Goal: Task Accomplishment & Management: Use online tool/utility

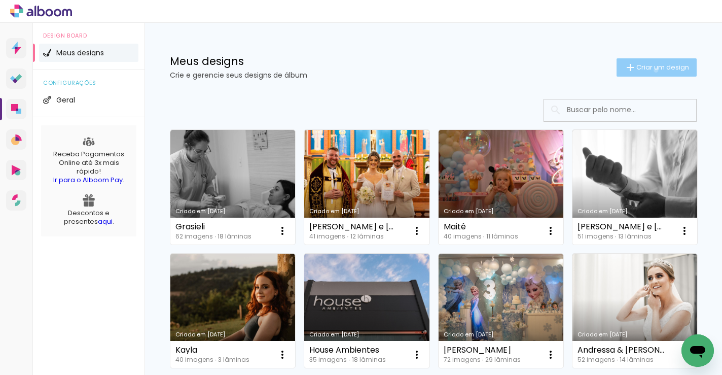
click at [646, 70] on span "Criar um design" at bounding box center [662, 67] width 53 height 7
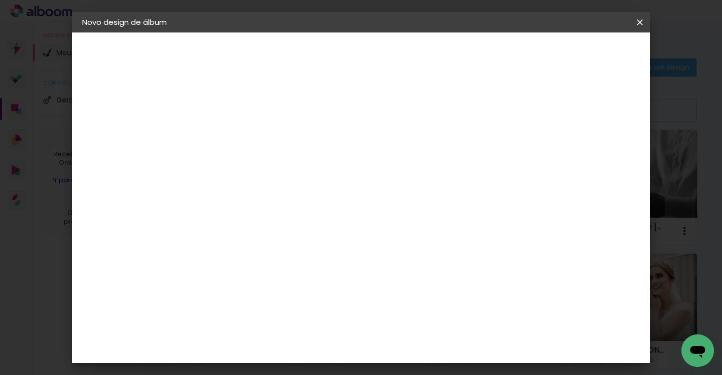
click at [248, 134] on input at bounding box center [248, 136] width 0 height 16
type input "[PERSON_NAME] e [PERSON_NAME]"
type paper-input "[PERSON_NAME] e [PERSON_NAME]"
click at [0, 0] on slot "Avançar" at bounding box center [0, 0] width 0 height 0
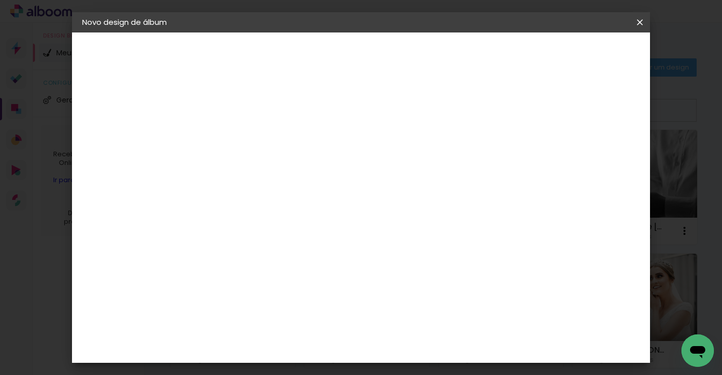
click at [287, 171] on input "text" at bounding box center [268, 177] width 40 height 16
click at [375, 167] on paper-item "Padrão" at bounding box center [427, 168] width 203 height 20
type input "Padrão"
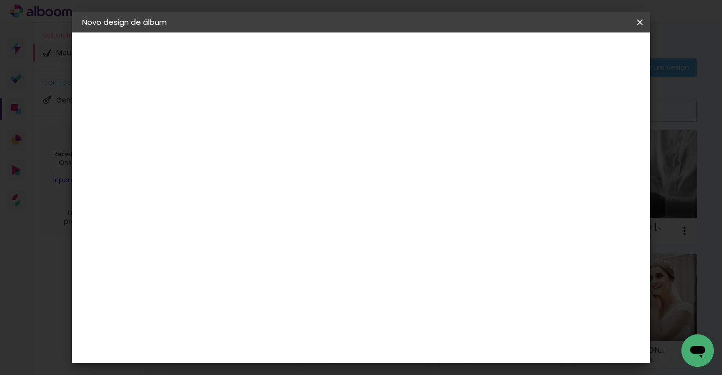
click at [413, 58] on paper-button "Avançar" at bounding box center [389, 53] width 50 height 17
click at [532, 57] on span "Iniciar design" at bounding box center [509, 53] width 46 height 7
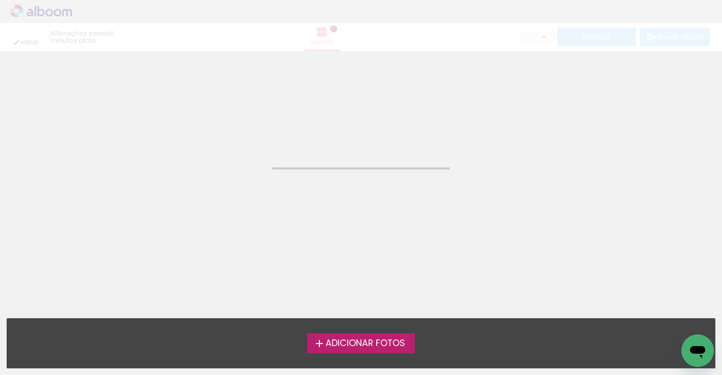
click at [355, 347] on span "Adicionar Fotos" at bounding box center [366, 343] width 80 height 9
click at [0, 0] on input "file" at bounding box center [0, 0] width 0 height 0
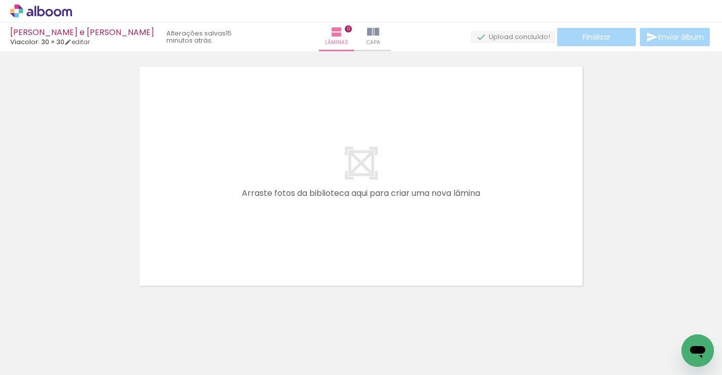
scroll to position [32, 0]
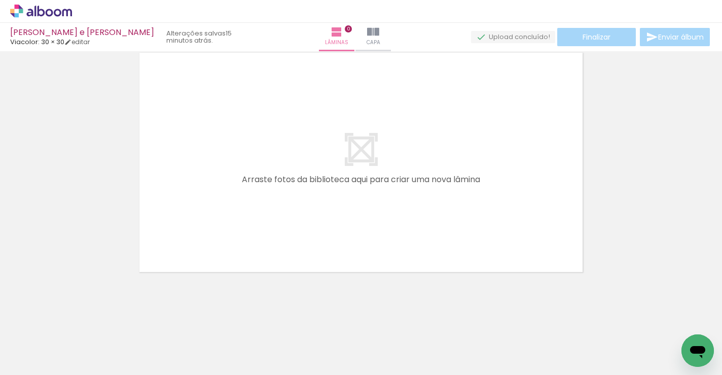
click at [446, 344] on div at bounding box center [441, 340] width 33 height 50
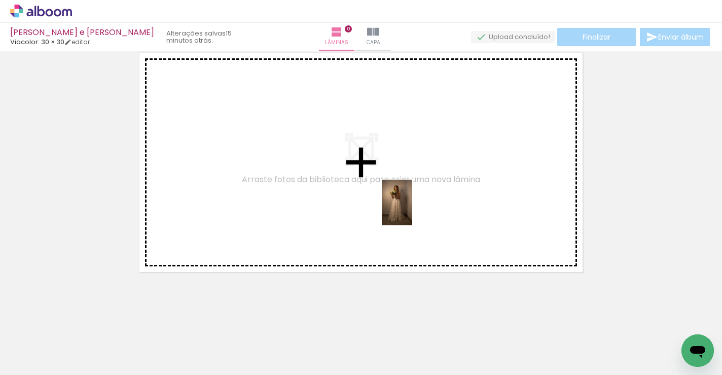
drag, startPoint x: 496, startPoint y: 348, endPoint x: 460, endPoint y: 260, distance: 95.1
click at [412, 209] on quentale-workspace at bounding box center [361, 187] width 722 height 375
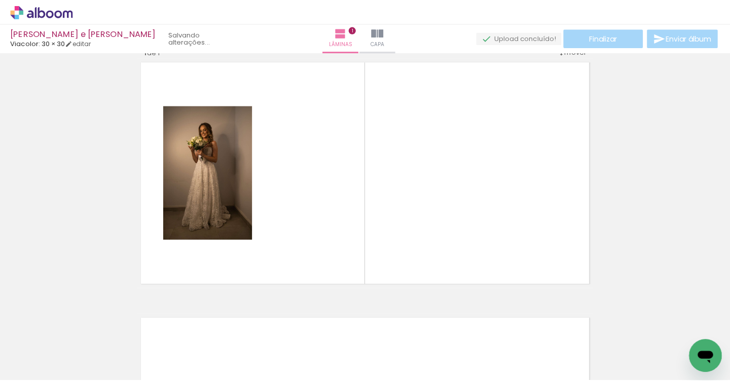
scroll to position [13, 0]
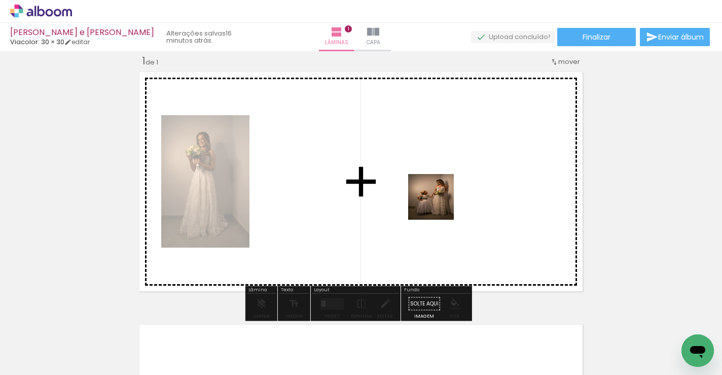
drag, startPoint x: 561, startPoint y: 350, endPoint x: 434, endPoint y: 194, distance: 201.5
click at [430, 193] on quentale-workspace at bounding box center [361, 187] width 722 height 375
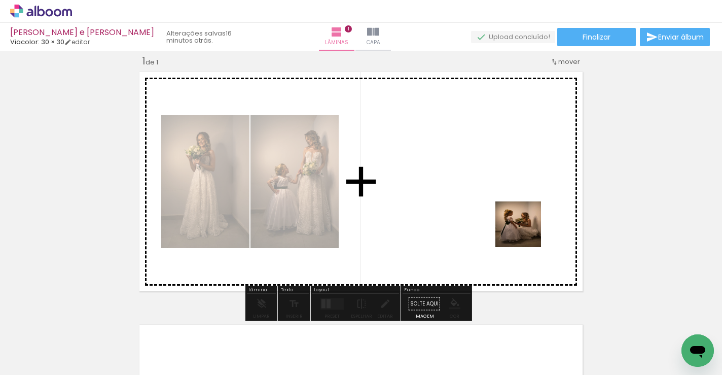
drag, startPoint x: 618, startPoint y: 341, endPoint x: 493, endPoint y: 200, distance: 188.2
click at [490, 191] on quentale-workspace at bounding box center [361, 187] width 722 height 375
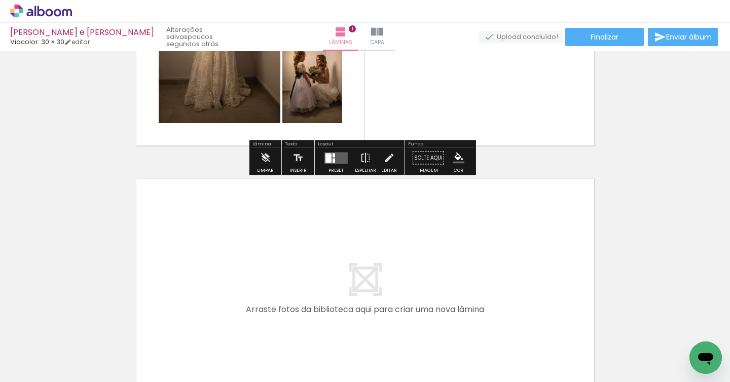
scroll to position [0, 0]
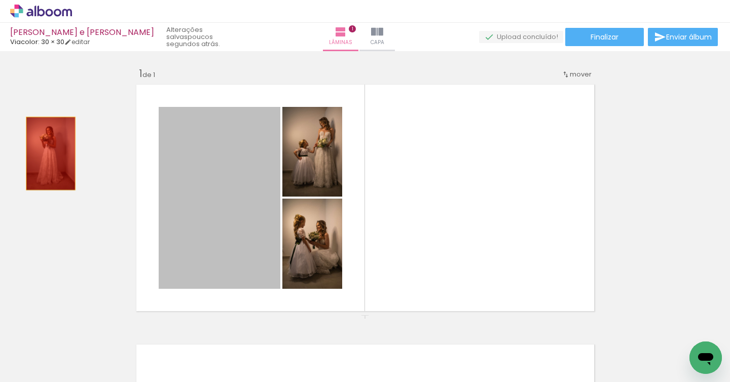
drag, startPoint x: 257, startPoint y: 176, endPoint x: 178, endPoint y: 157, distance: 80.8
click at [27, 149] on div "Inserir lâmina 1 de 1" at bounding box center [365, 315] width 730 height 521
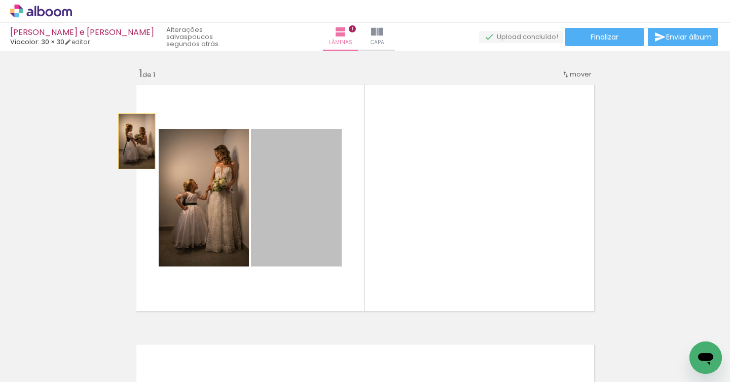
drag, startPoint x: 281, startPoint y: 176, endPoint x: 66, endPoint y: 114, distance: 223.8
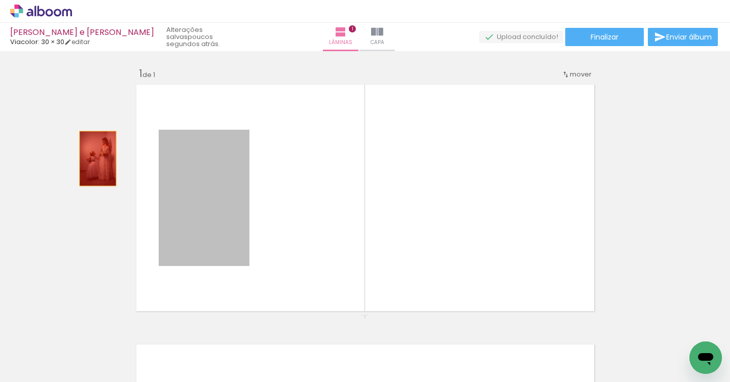
drag, startPoint x: 223, startPoint y: 209, endPoint x: 92, endPoint y: 158, distance: 140.2
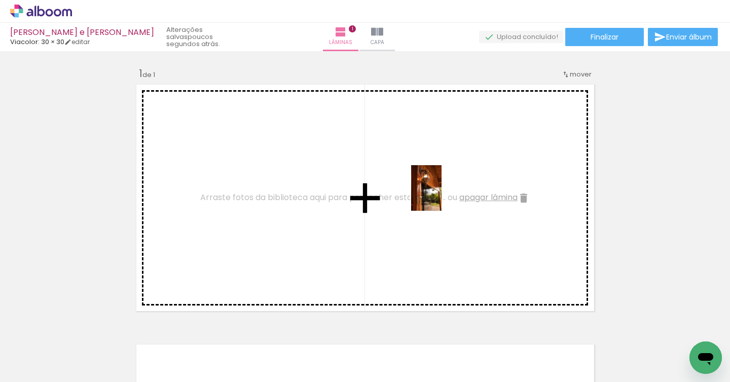
drag, startPoint x: 108, startPoint y: 357, endPoint x: 487, endPoint y: 237, distance: 397.4
click at [442, 196] on quentale-workspace at bounding box center [365, 191] width 730 height 382
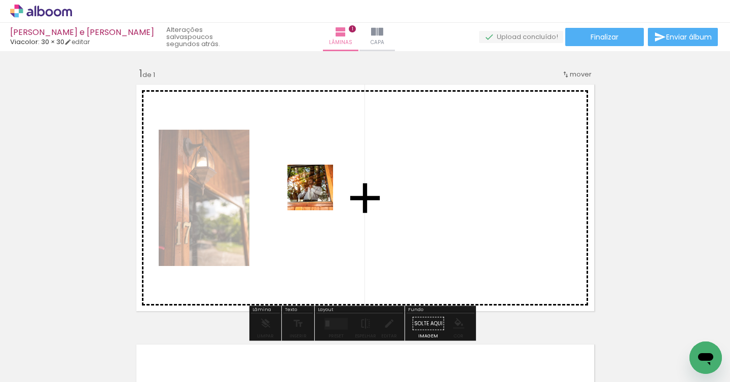
drag, startPoint x: 166, startPoint y: 348, endPoint x: 340, endPoint y: 173, distance: 247.0
click at [340, 173] on quentale-workspace at bounding box center [365, 191] width 730 height 382
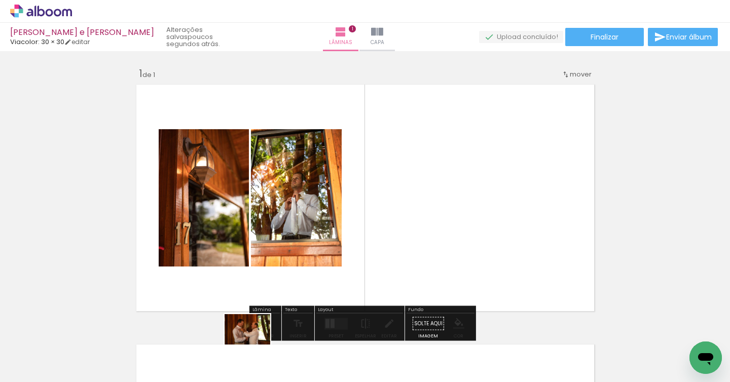
drag, startPoint x: 227, startPoint y: 356, endPoint x: 244, endPoint y: 352, distance: 17.8
click at [240, 352] on div at bounding box center [215, 348] width 50 height 33
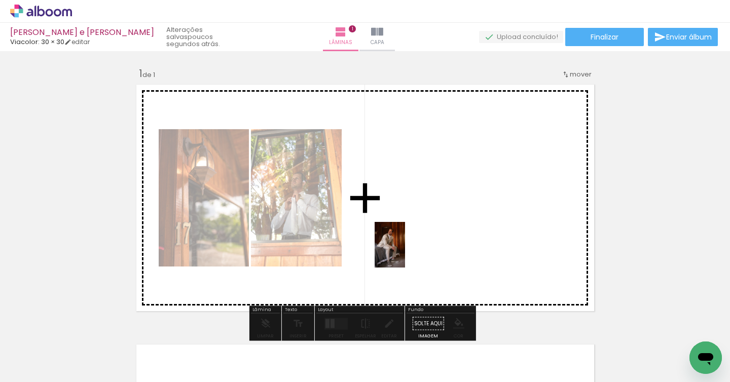
drag, startPoint x: 274, startPoint y: 358, endPoint x: 405, endPoint y: 251, distance: 169.1
click at [405, 251] on quentale-workspace at bounding box center [365, 191] width 730 height 382
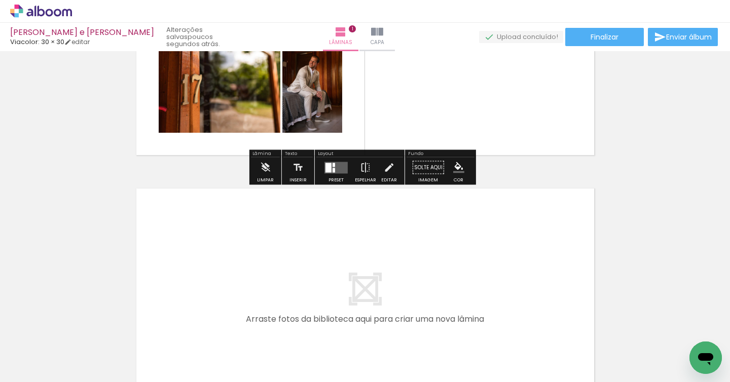
scroll to position [203, 0]
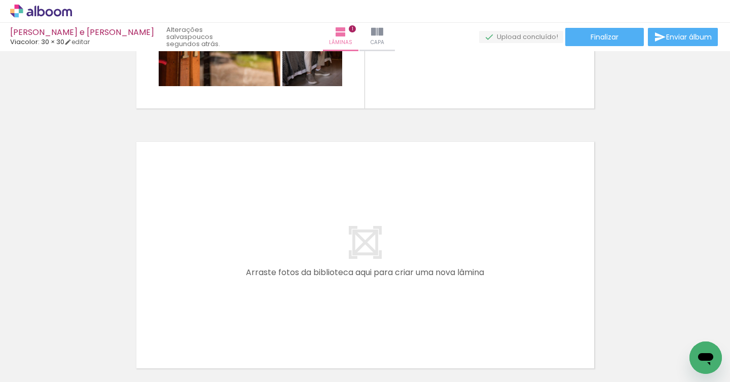
click at [485, 227] on quentale-layouter at bounding box center [365, 255] width 466 height 235
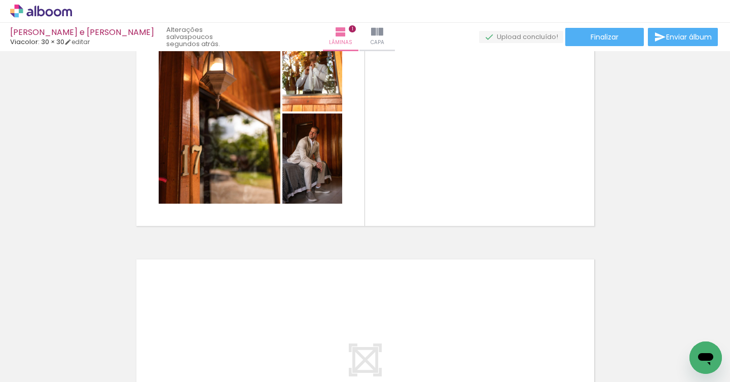
scroll to position [81, 0]
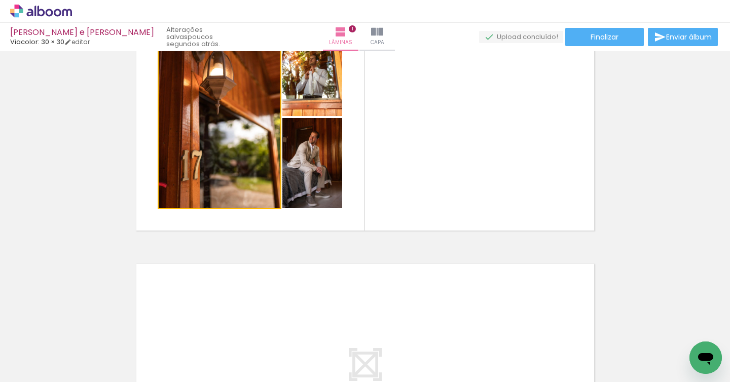
drag, startPoint x: 233, startPoint y: 173, endPoint x: 86, endPoint y: 190, distance: 148.6
click at [86, 190] on div "Inserir lâmina 1 de 1" at bounding box center [365, 234] width 730 height 521
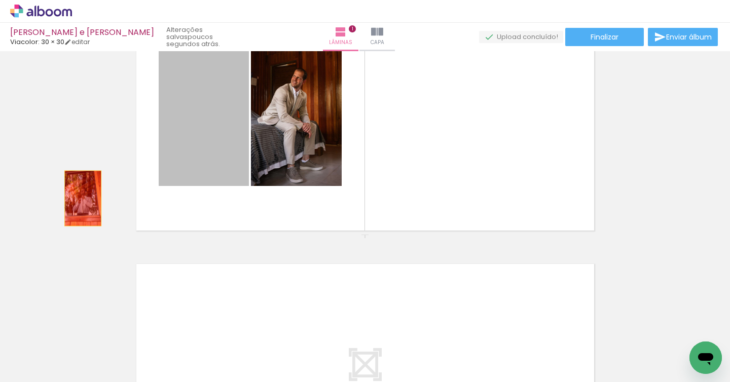
drag, startPoint x: 209, startPoint y: 165, endPoint x: 77, endPoint y: 200, distance: 137.4
click at [77, 200] on div "Inserir lâmina 1 de 1" at bounding box center [365, 234] width 730 height 521
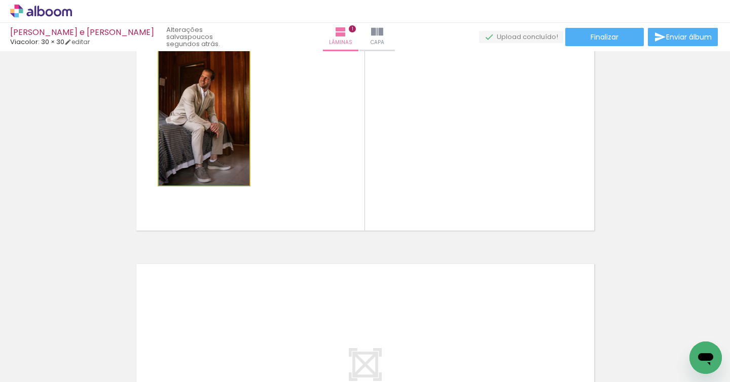
drag, startPoint x: 192, startPoint y: 160, endPoint x: 79, endPoint y: 200, distance: 120.0
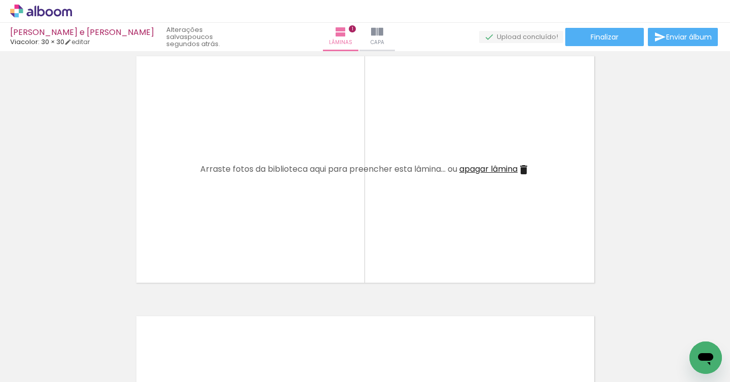
scroll to position [0, 0]
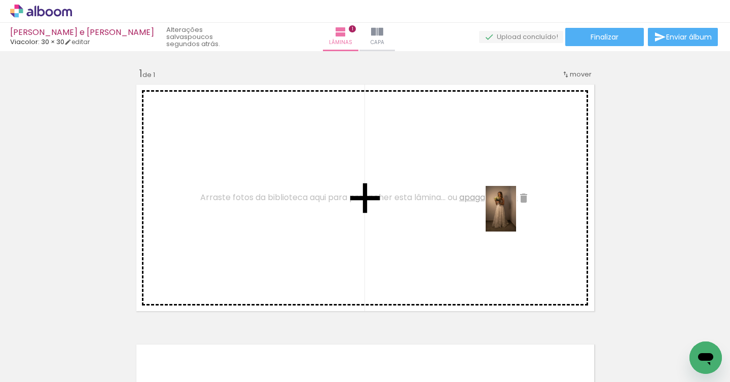
drag, startPoint x: 509, startPoint y: 357, endPoint x: 499, endPoint y: 209, distance: 148.4
click at [499, 209] on quentale-workspace at bounding box center [365, 191] width 730 height 382
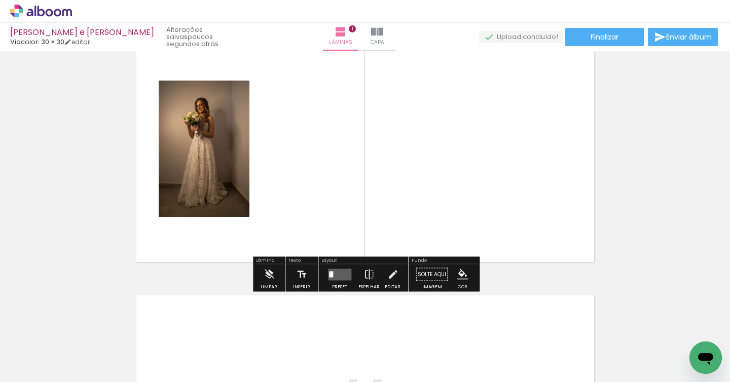
scroll to position [49, 0]
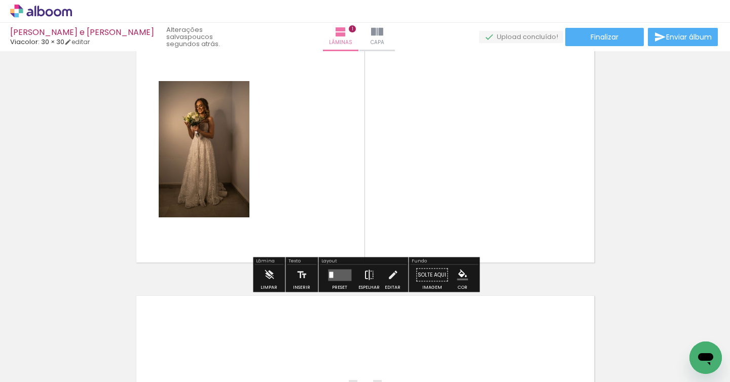
click at [371, 276] on iron-icon at bounding box center [369, 275] width 11 height 20
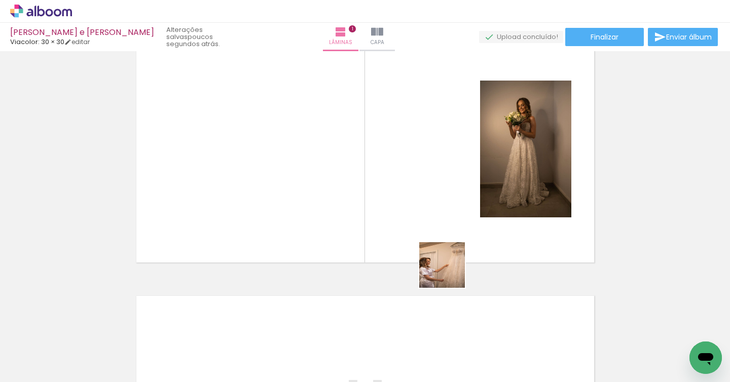
drag, startPoint x: 450, startPoint y: 361, endPoint x: 453, endPoint y: 218, distance: 143.0
click at [453, 218] on quentale-workspace at bounding box center [365, 191] width 730 height 382
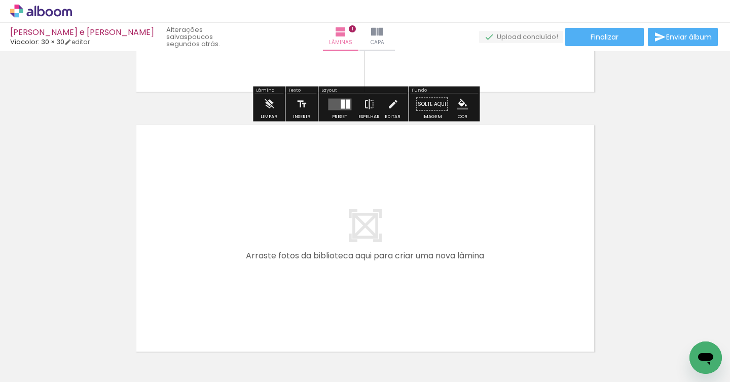
scroll to position [230, 0]
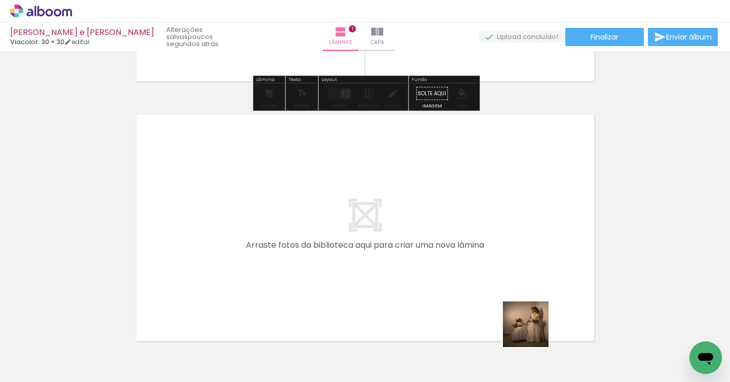
drag, startPoint x: 563, startPoint y: 343, endPoint x: 415, endPoint y: 272, distance: 164.2
click at [415, 272] on quentale-workspace at bounding box center [365, 191] width 730 height 382
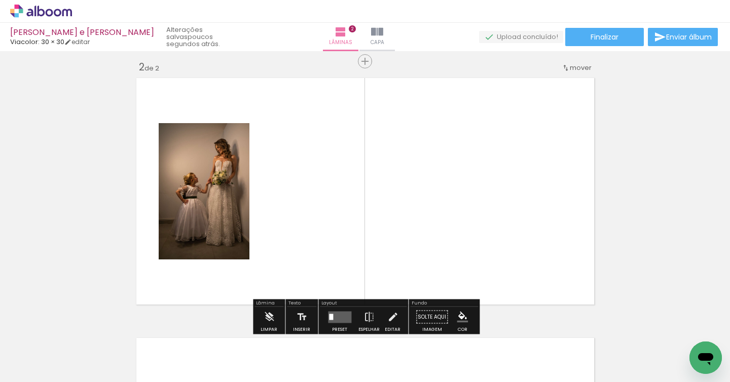
scroll to position [273, 0]
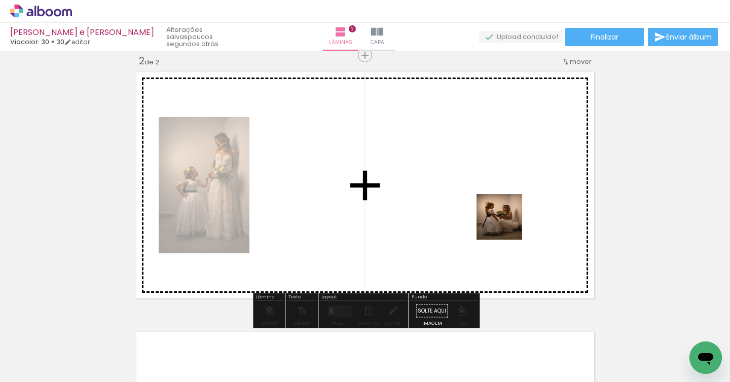
drag, startPoint x: 627, startPoint y: 354, endPoint x: 503, endPoint y: 220, distance: 183.0
click at [503, 220] on quentale-workspace at bounding box center [365, 191] width 730 height 382
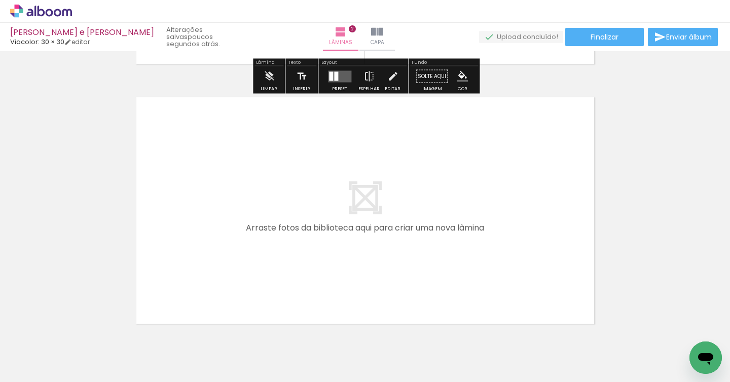
scroll to position [512, 0]
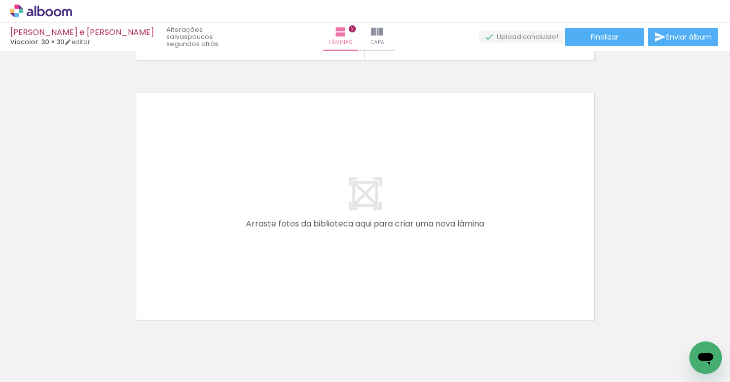
click at [120, 348] on quentale-thumb at bounding box center [101, 348] width 57 height 58
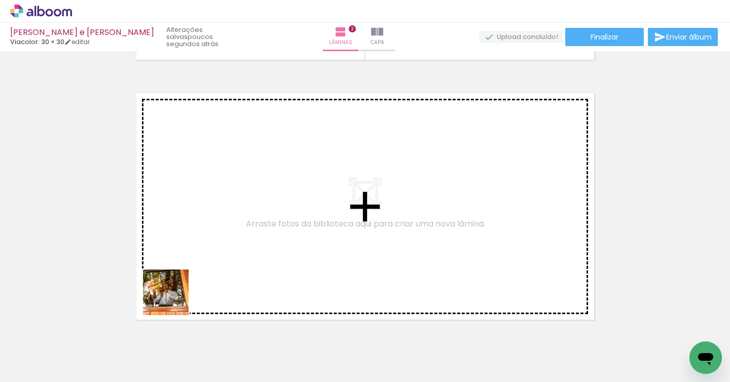
click at [189, 257] on quentale-workspace at bounding box center [365, 191] width 730 height 382
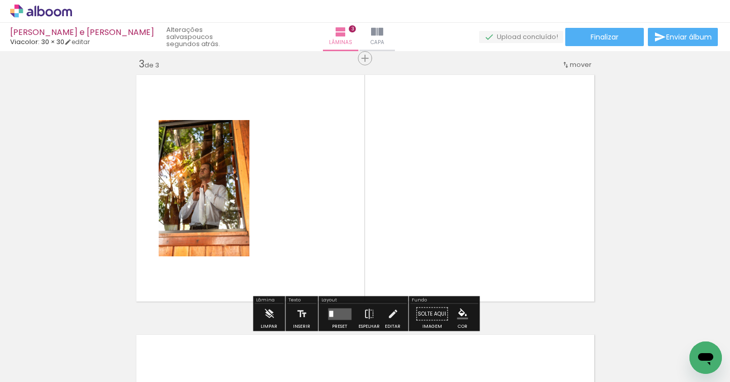
scroll to position [533, 0]
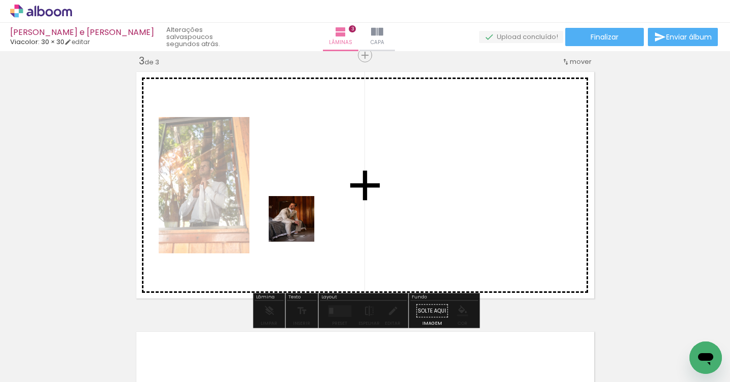
click at [300, 225] on quentale-workspace at bounding box center [365, 191] width 730 height 382
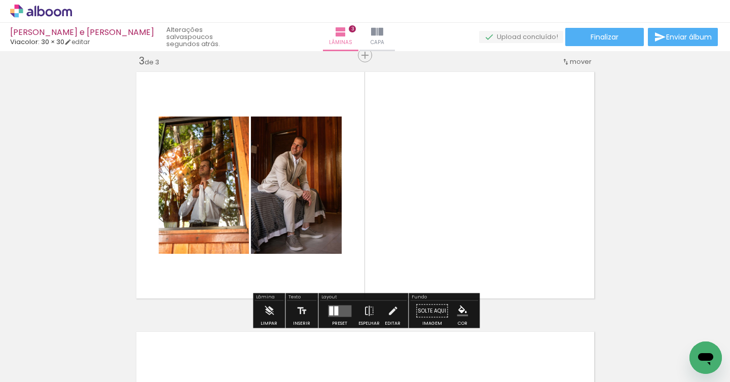
drag, startPoint x: 223, startPoint y: 344, endPoint x: 323, endPoint y: 218, distance: 161.6
click at [323, 218] on quentale-workspace at bounding box center [365, 191] width 730 height 382
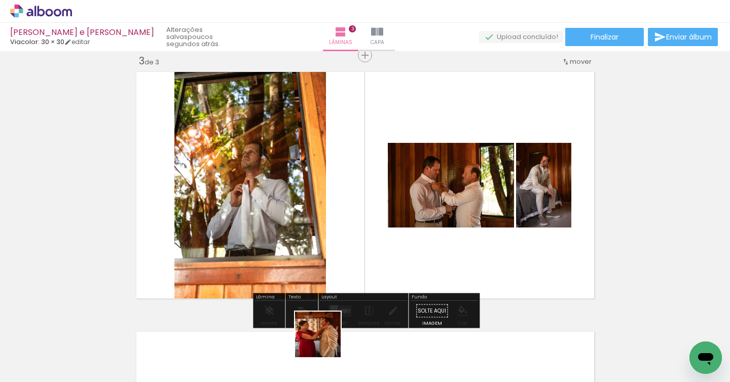
drag, startPoint x: 325, startPoint y: 345, endPoint x: 355, endPoint y: 211, distance: 136.7
click at [355, 211] on quentale-workspace at bounding box center [365, 191] width 730 height 382
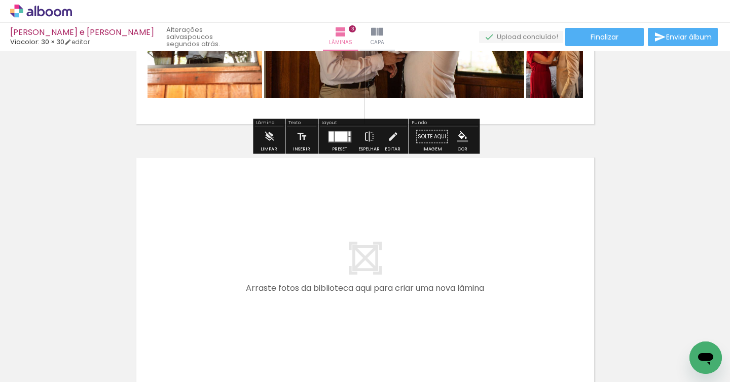
scroll to position [757, 0]
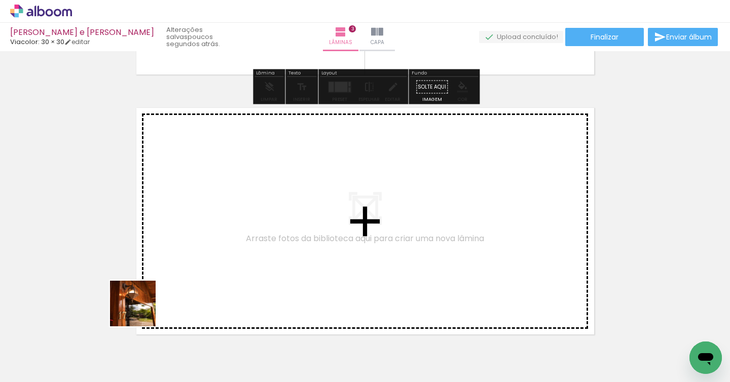
click at [185, 263] on quentale-workspace at bounding box center [365, 191] width 730 height 382
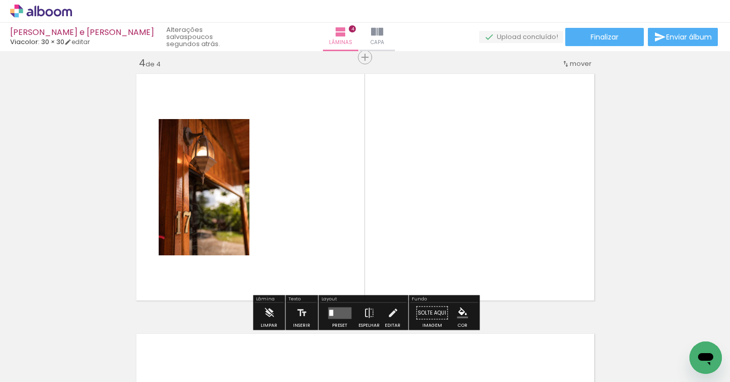
scroll to position [793, 0]
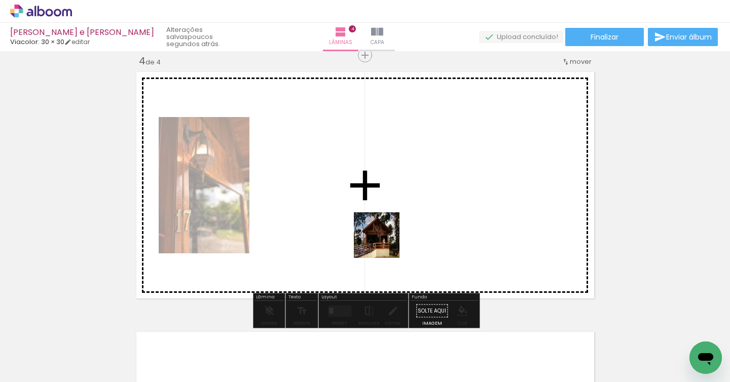
drag, startPoint x: 392, startPoint y: 345, endPoint x: 373, endPoint y: 194, distance: 152.3
click at [373, 194] on quentale-workspace at bounding box center [365, 191] width 730 height 382
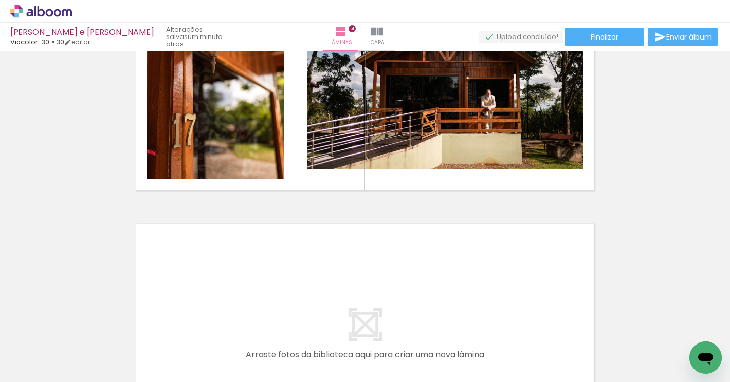
scroll to position [0, 522]
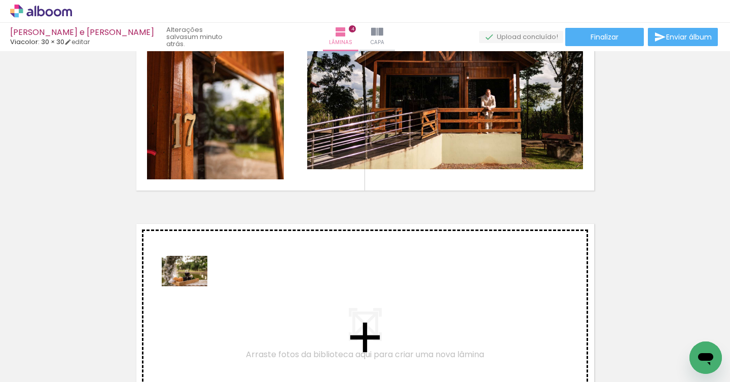
click at [194, 285] on quentale-workspace at bounding box center [365, 191] width 730 height 382
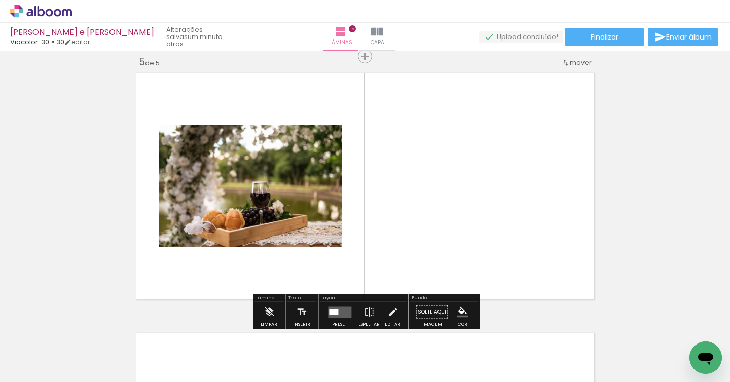
scroll to position [1053, 0]
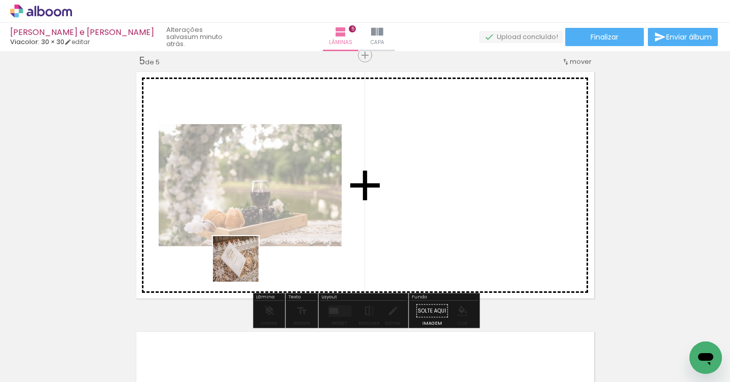
drag, startPoint x: 214, startPoint y: 343, endPoint x: 247, endPoint y: 258, distance: 91.3
click at [247, 258] on quentale-workspace at bounding box center [365, 191] width 730 height 382
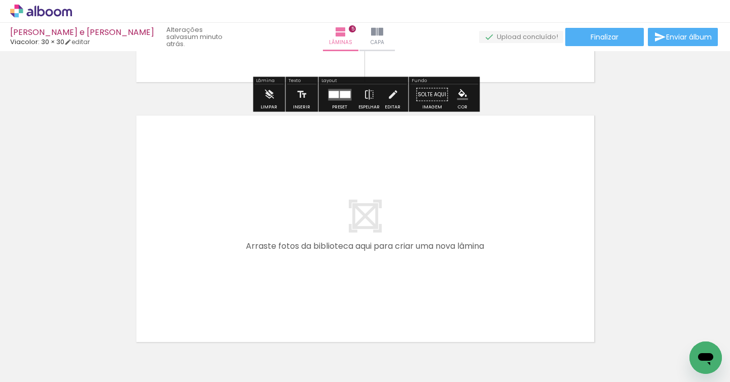
scroll to position [1276, 0]
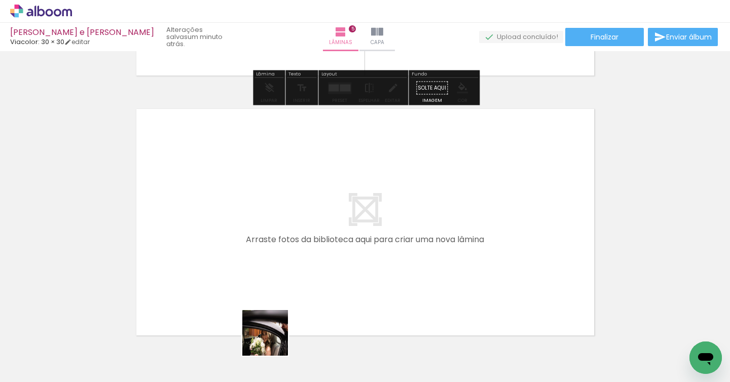
drag, startPoint x: 273, startPoint y: 348, endPoint x: 273, endPoint y: 244, distance: 103.9
click at [273, 244] on quentale-workspace at bounding box center [365, 191] width 730 height 382
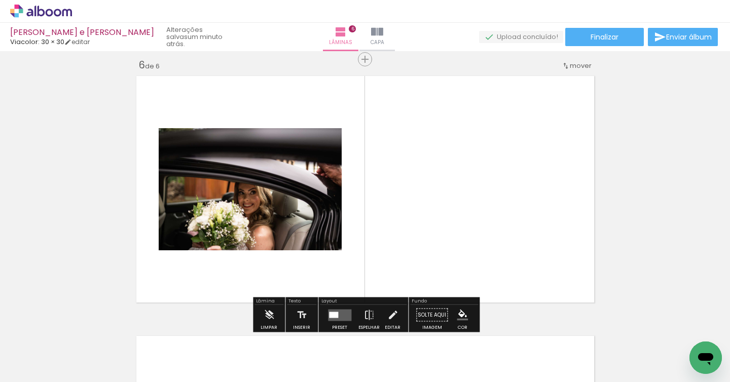
scroll to position [1313, 0]
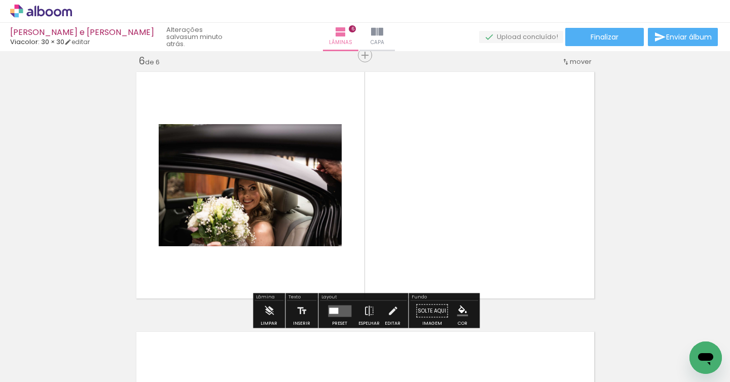
drag, startPoint x: 328, startPoint y: 346, endPoint x: 371, endPoint y: 243, distance: 111.6
click at [371, 243] on quentale-workspace at bounding box center [365, 191] width 730 height 382
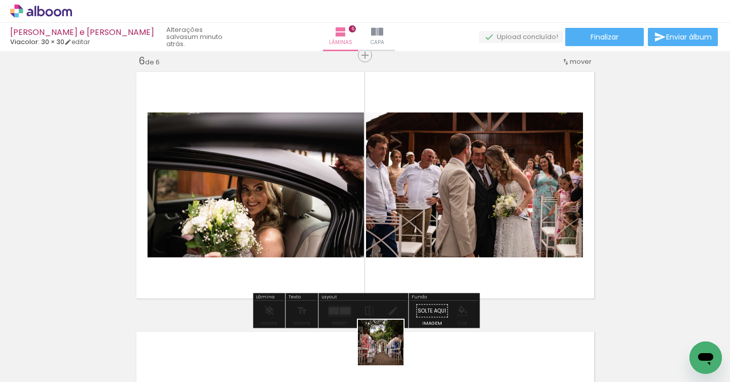
drag, startPoint x: 386, startPoint y: 357, endPoint x: 422, endPoint y: 275, distance: 89.7
click at [422, 275] on quentale-workspace at bounding box center [365, 191] width 730 height 382
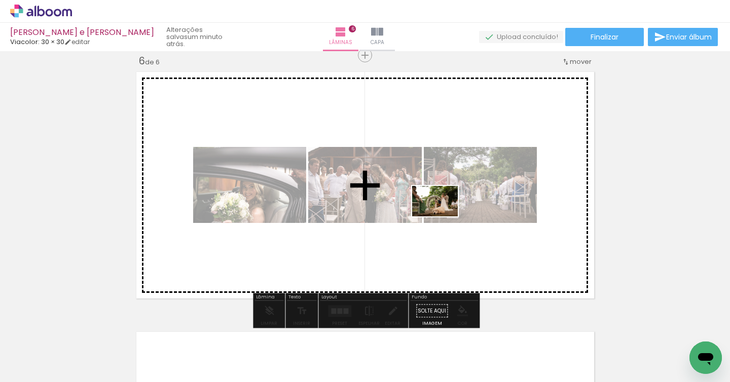
drag, startPoint x: 436, startPoint y: 348, endPoint x: 443, endPoint y: 217, distance: 132.0
click at [443, 217] on quentale-workspace at bounding box center [365, 191] width 730 height 382
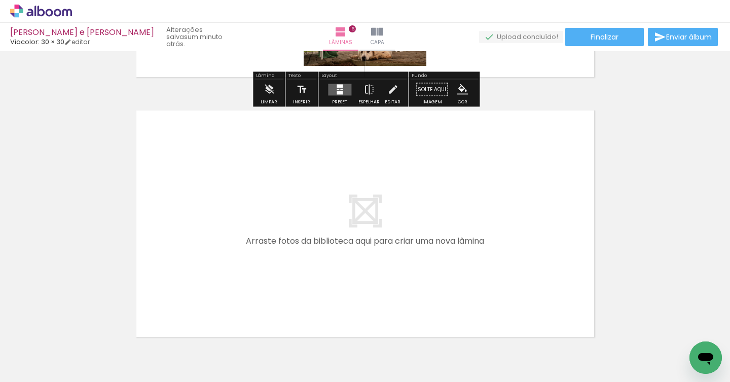
scroll to position [1539, 0]
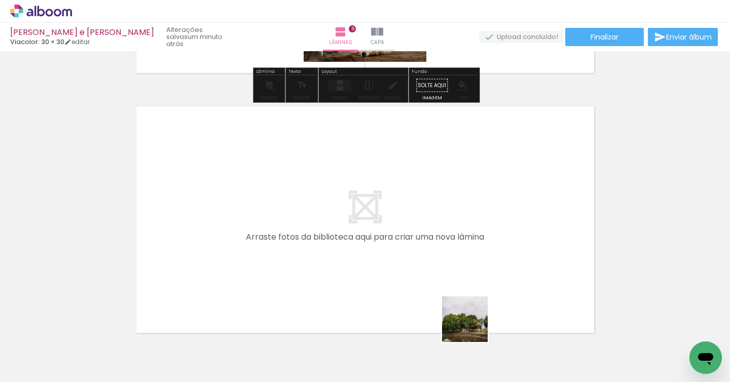
drag, startPoint x: 491, startPoint y: 351, endPoint x: 407, endPoint y: 260, distance: 124.2
click at [407, 260] on quentale-workspace at bounding box center [365, 191] width 730 height 382
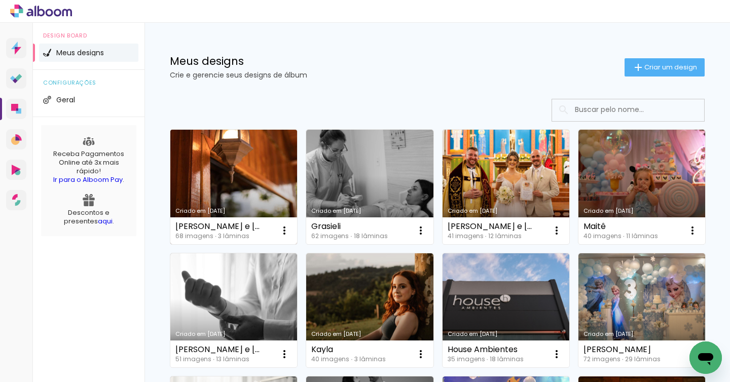
click at [212, 163] on link "Criado em 17/09/25" at bounding box center [233, 187] width 127 height 115
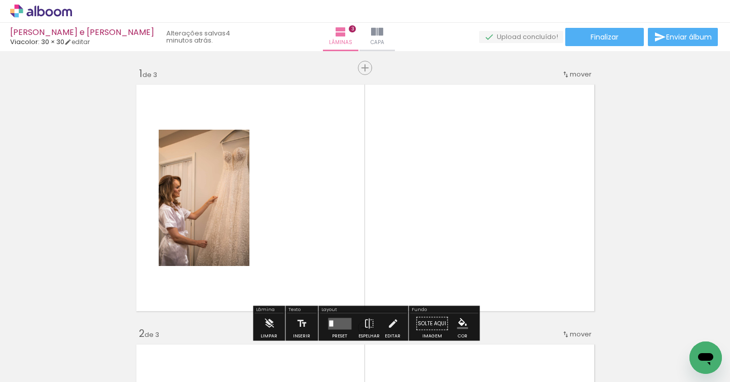
click at [29, 348] on input "Todas as fotos" at bounding box center [28, 351] width 39 height 9
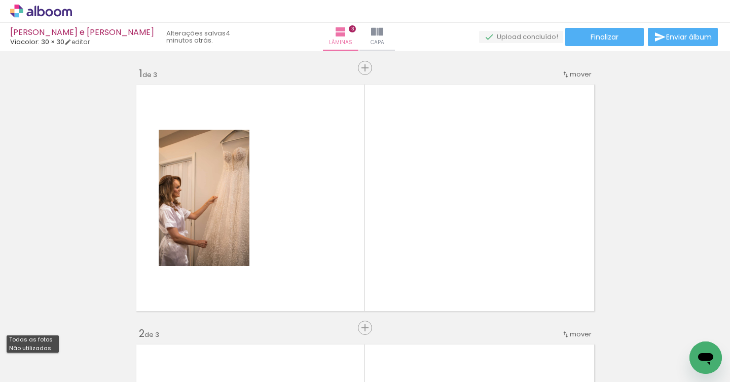
click at [0, 0] on slot "Não utilizadas" at bounding box center [0, 0] width 0 height 0
type input "Não utilizadas"
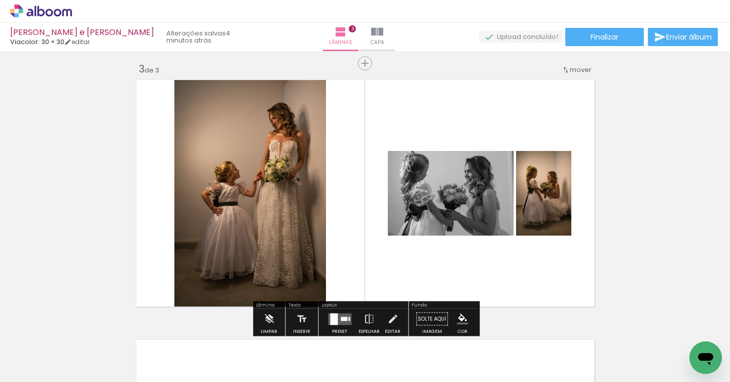
scroll to position [526, 0]
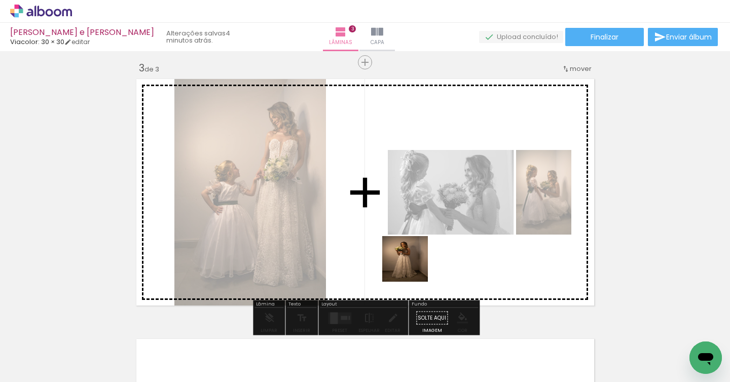
drag, startPoint x: 440, startPoint y: 344, endPoint x: 401, endPoint y: 219, distance: 131.0
click at [401, 219] on quentale-workspace at bounding box center [365, 191] width 730 height 382
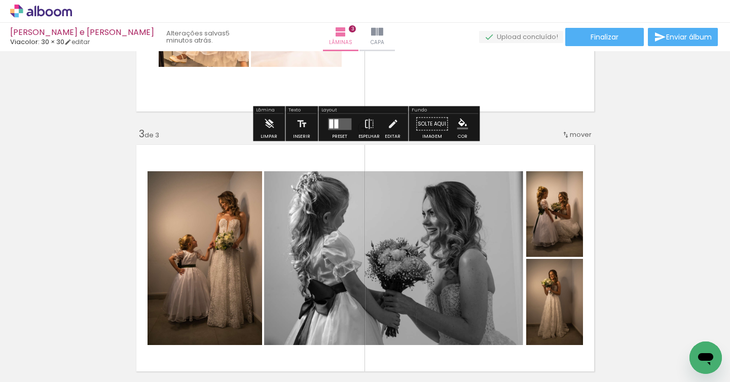
scroll to position [470, 0]
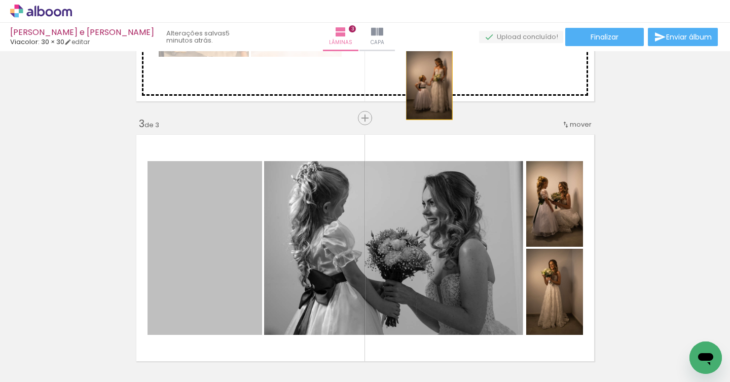
drag, startPoint x: 227, startPoint y: 246, endPoint x: 428, endPoint y: 84, distance: 258.9
click at [428, 84] on div "Inserir lâmina 1 de 3 Inserir lâmina 2 de 3 Inserir lâmina 3 de 3" at bounding box center [365, 105] width 730 height 1041
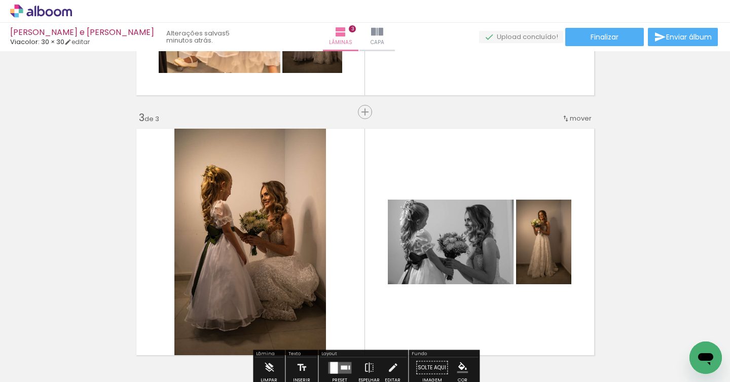
scroll to position [476, 0]
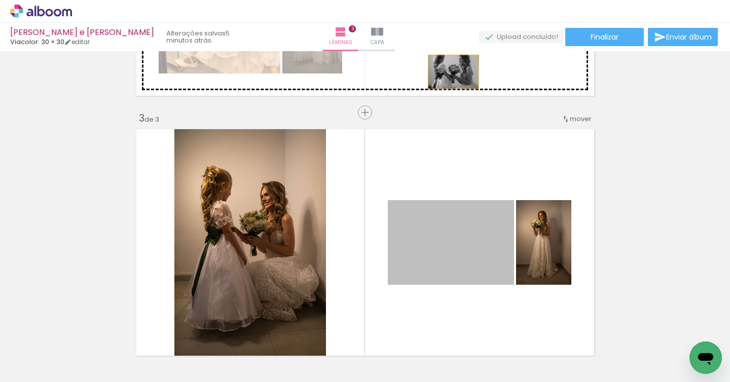
drag, startPoint x: 449, startPoint y: 258, endPoint x: 453, endPoint y: 70, distance: 187.6
click at [453, 70] on div "Inserir lâmina 1 de 3 Inserir lâmina 2 de 3 Inserir lâmina 3 de 3" at bounding box center [365, 99] width 730 height 1041
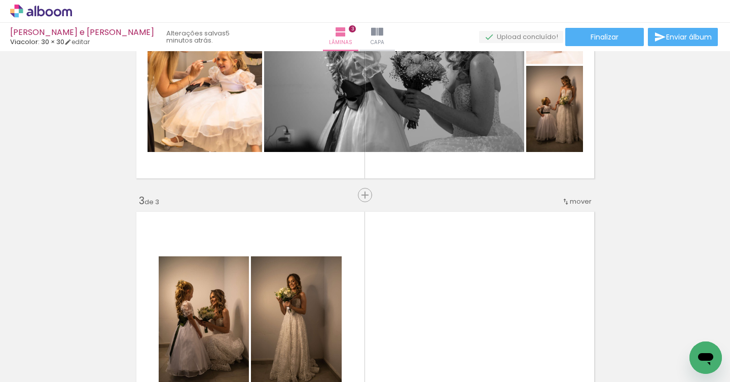
scroll to position [391, 0]
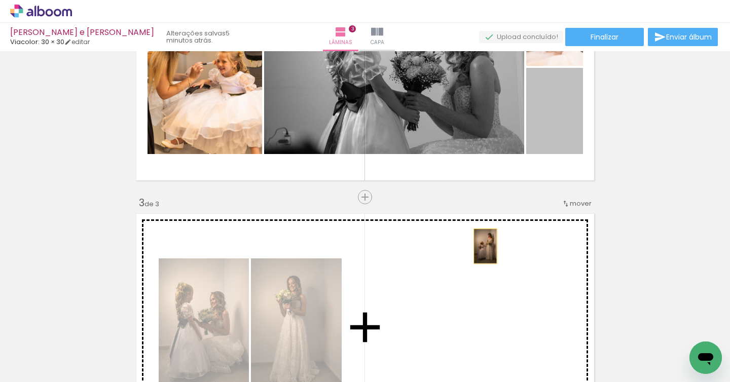
drag, startPoint x: 548, startPoint y: 113, endPoint x: 483, endPoint y: 247, distance: 149.0
click at [483, 247] on div "Inserir lâmina 1 de 3 Inserir lâmina 2 de 3 Inserir lâmina 3 de 3" at bounding box center [365, 184] width 730 height 1041
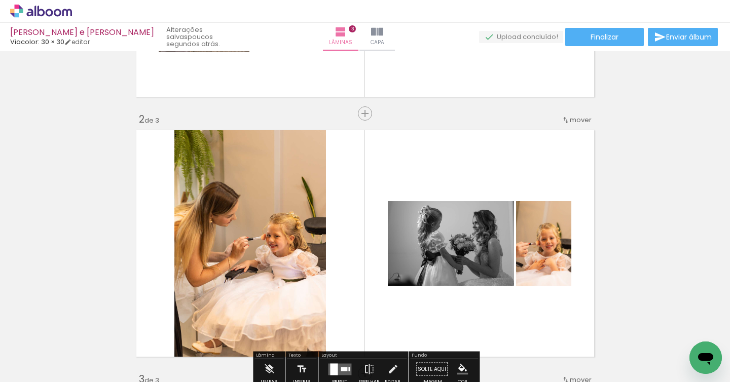
scroll to position [246, 0]
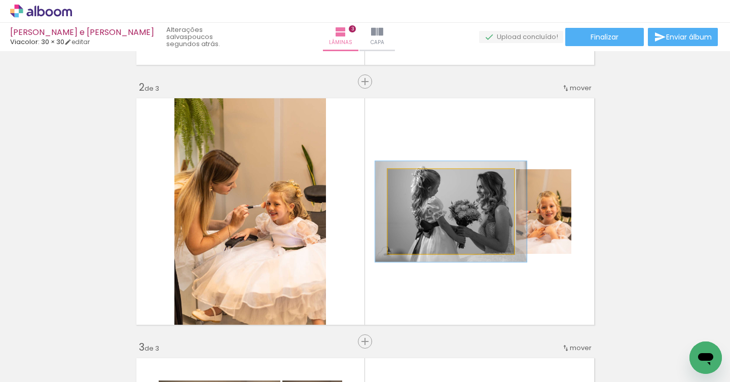
drag, startPoint x: 413, startPoint y: 181, endPoint x: 421, endPoint y: 182, distance: 8.1
type paper-slider "123"
click at [421, 182] on div at bounding box center [418, 179] width 9 height 9
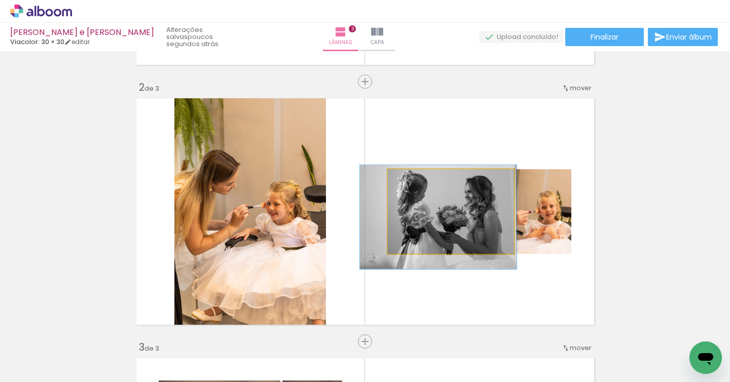
drag, startPoint x: 453, startPoint y: 214, endPoint x: 440, endPoint y: 218, distance: 13.2
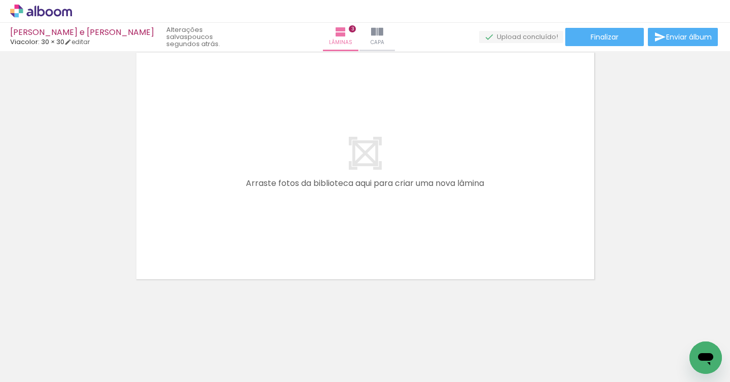
scroll to position [810, 0]
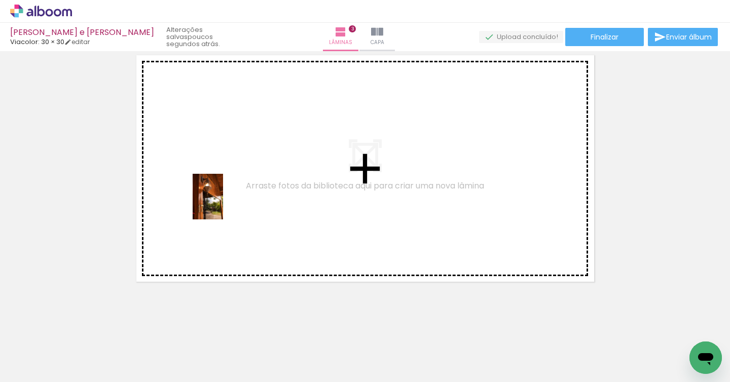
drag, startPoint x: 116, startPoint y: 361, endPoint x: 223, endPoint y: 204, distance: 189.7
click at [223, 204] on quentale-workspace at bounding box center [365, 191] width 730 height 382
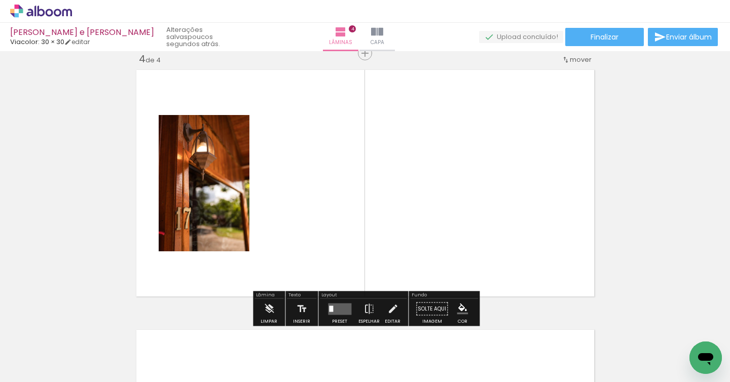
scroll to position [793, 0]
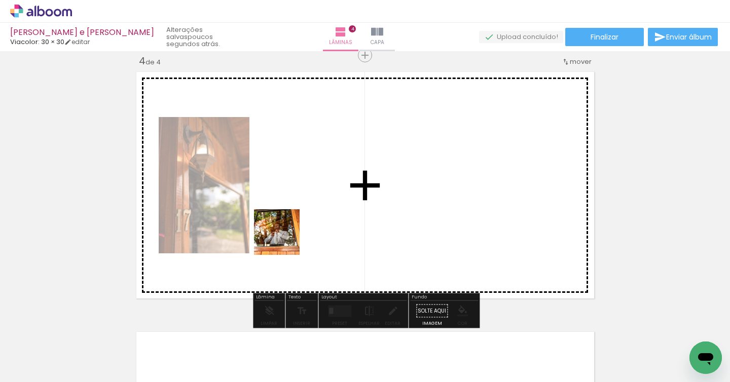
drag, startPoint x: 112, startPoint y: 351, endPoint x: 317, endPoint y: 219, distance: 244.3
click at [317, 219] on quentale-workspace at bounding box center [365, 191] width 730 height 382
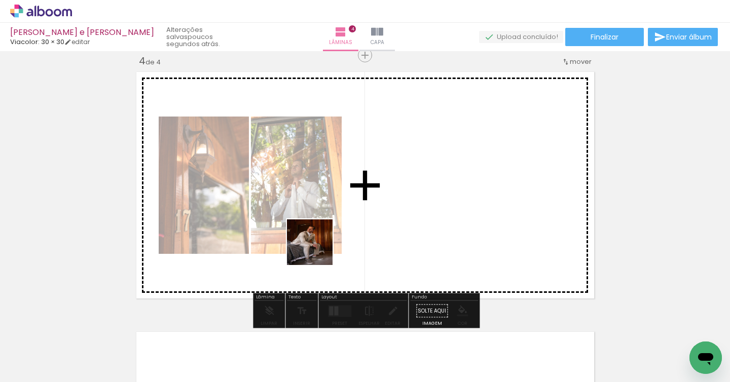
drag, startPoint x: 172, startPoint y: 354, endPoint x: 366, endPoint y: 211, distance: 240.8
click at [366, 211] on quentale-workspace at bounding box center [365, 191] width 730 height 382
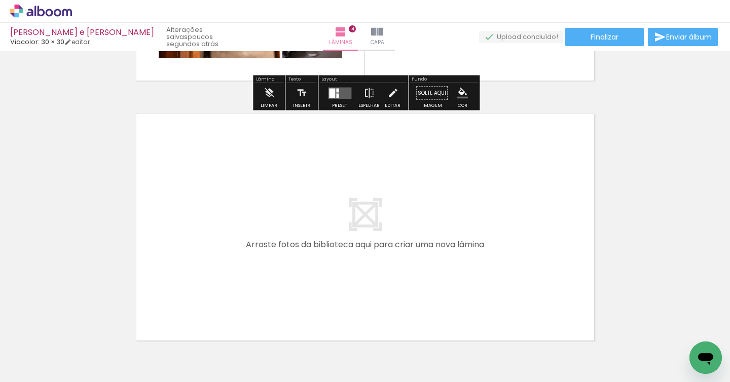
scroll to position [1023, 0]
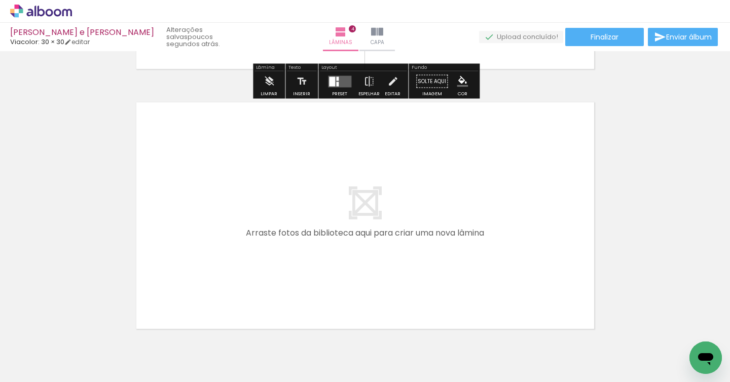
drag, startPoint x: 116, startPoint y: 354, endPoint x: 184, endPoint y: 253, distance: 122.3
click at [184, 253] on quentale-workspace at bounding box center [365, 191] width 730 height 382
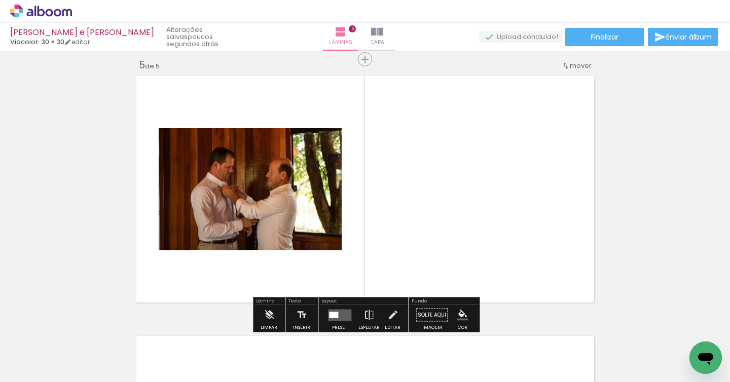
scroll to position [1053, 0]
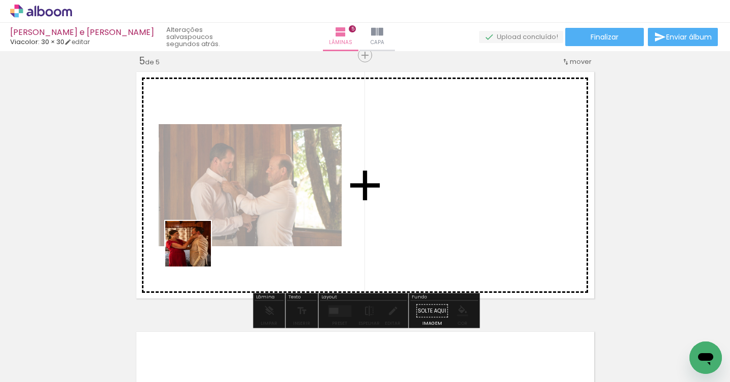
drag, startPoint x: 104, startPoint y: 355, endPoint x: 236, endPoint y: 207, distance: 197.9
click at [235, 209] on quentale-workspace at bounding box center [365, 191] width 730 height 382
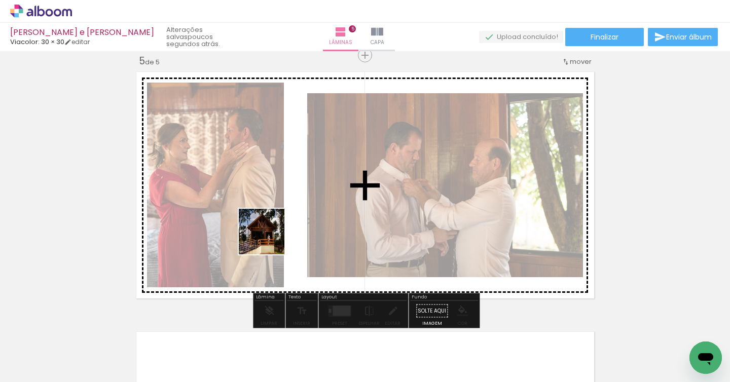
drag, startPoint x: 118, startPoint y: 357, endPoint x: 284, endPoint y: 227, distance: 211.6
click at [284, 227] on quentale-workspace at bounding box center [365, 191] width 730 height 382
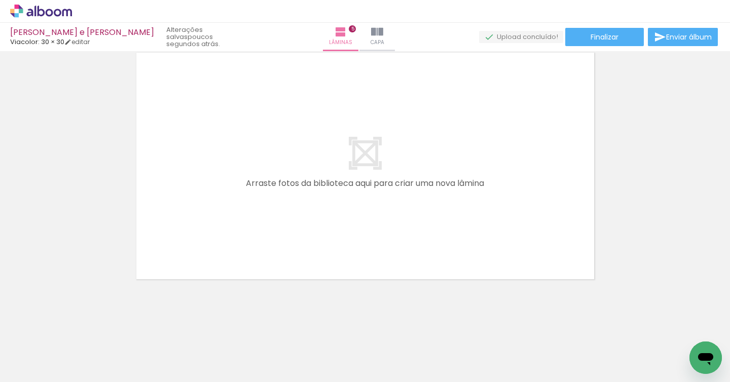
scroll to position [0, 0]
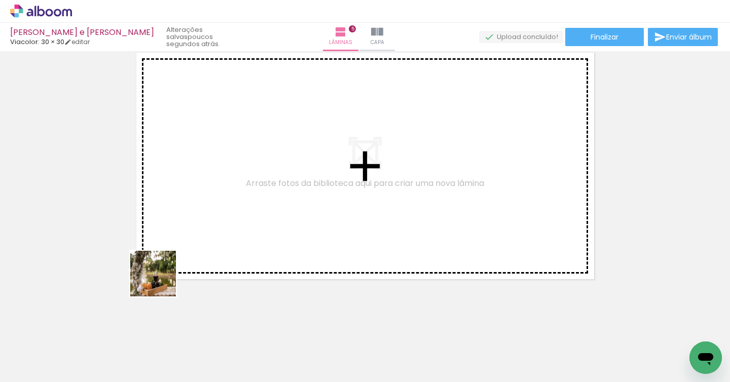
drag, startPoint x: 113, startPoint y: 347, endPoint x: 193, endPoint y: 239, distance: 134.9
click at [193, 239] on quentale-workspace at bounding box center [365, 191] width 730 height 382
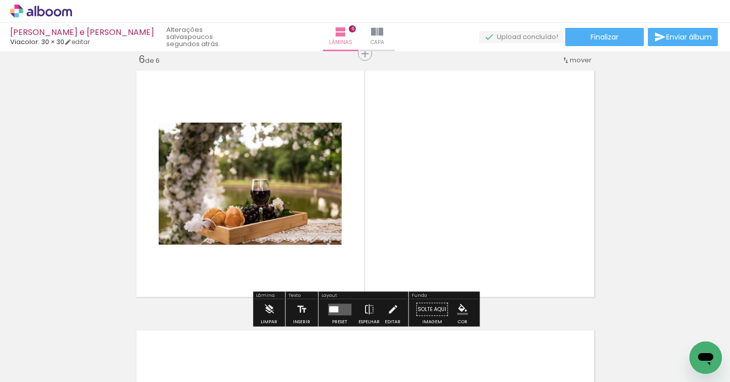
scroll to position [1313, 0]
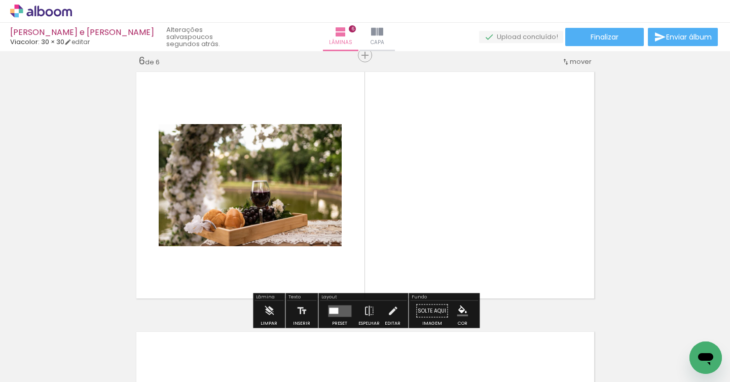
drag, startPoint x: 115, startPoint y: 347, endPoint x: 225, endPoint y: 234, distance: 158.5
click at [225, 234] on quentale-workspace at bounding box center [365, 191] width 730 height 382
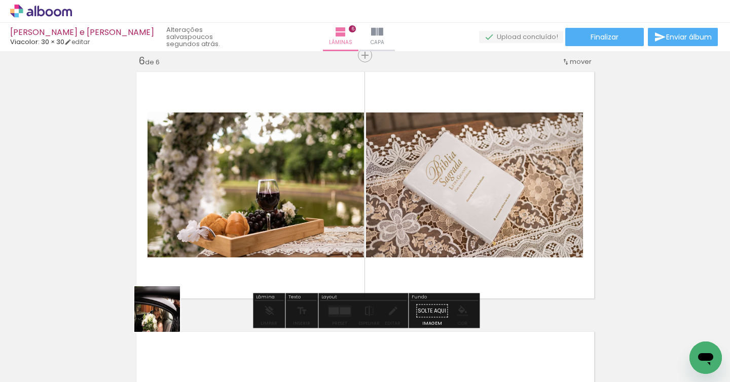
drag, startPoint x: 116, startPoint y: 357, endPoint x: 272, endPoint y: 249, distance: 190.2
click at [272, 249] on quentale-workspace at bounding box center [365, 191] width 730 height 382
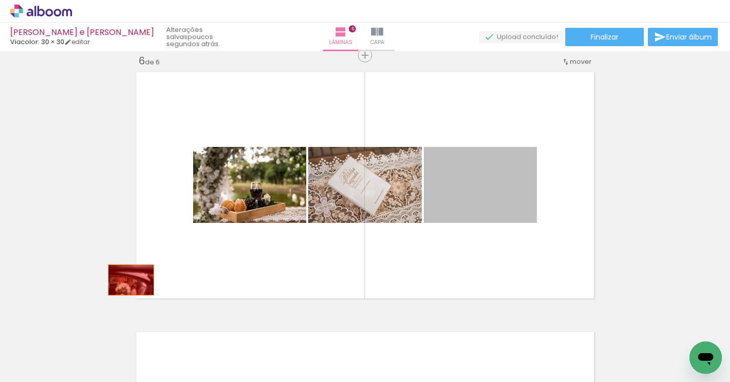
drag, startPoint x: 464, startPoint y: 200, endPoint x: 131, endPoint y: 280, distance: 342.6
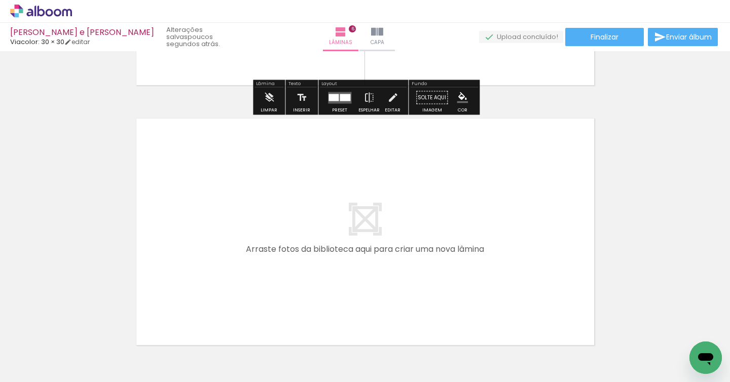
drag, startPoint x: 104, startPoint y: 352, endPoint x: 192, endPoint y: 253, distance: 132.6
click at [192, 253] on quentale-workspace at bounding box center [365, 191] width 730 height 382
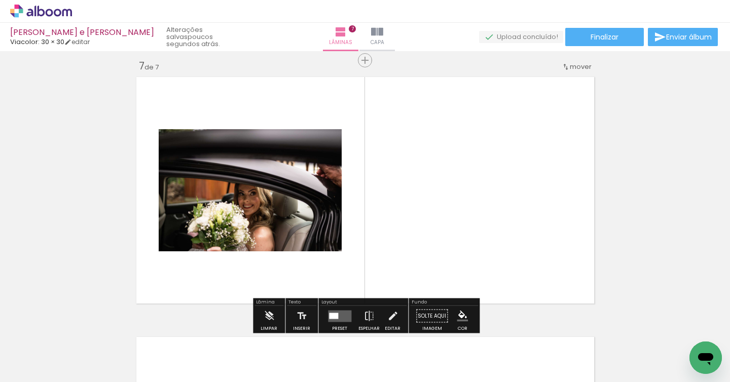
scroll to position [1573, 0]
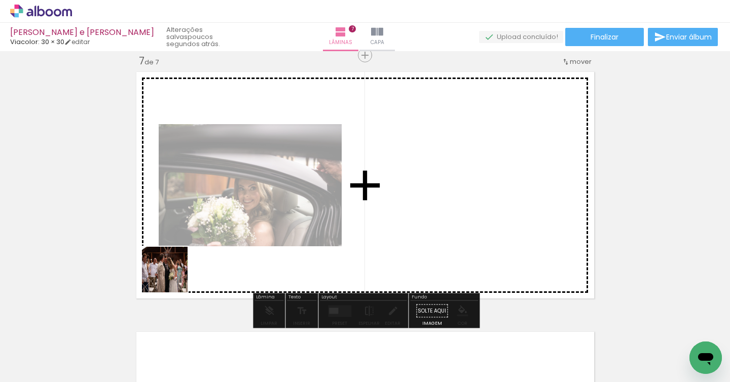
drag, startPoint x: 121, startPoint y: 345, endPoint x: 246, endPoint y: 212, distance: 182.6
click at [245, 213] on quentale-workspace at bounding box center [365, 191] width 730 height 382
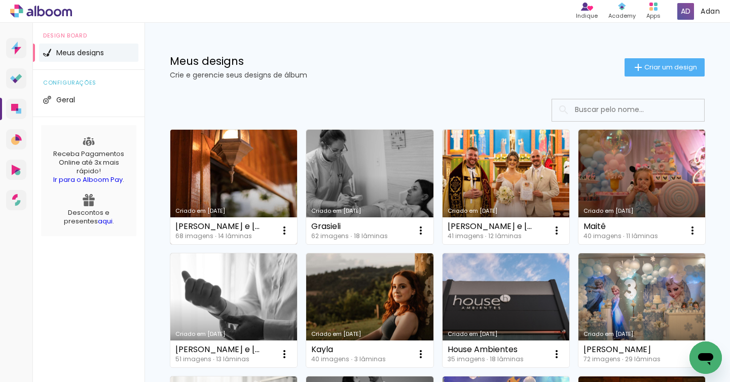
click at [256, 163] on link "Criado em [DATE]" at bounding box center [233, 187] width 127 height 115
